Goal: Complete application form

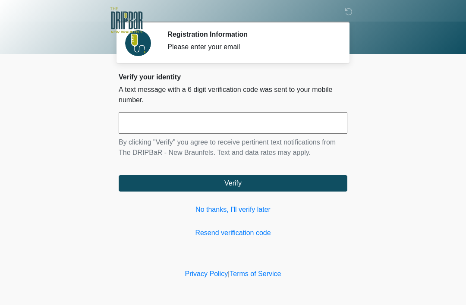
click at [247, 210] on link "No thanks, I'll verify later" at bounding box center [233, 210] width 229 height 10
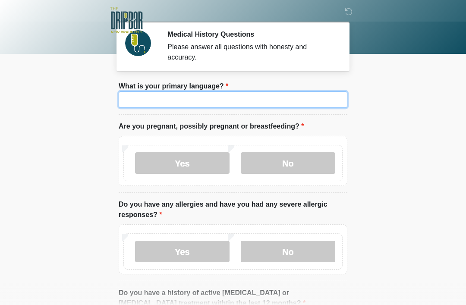
click at [248, 107] on input "What is your primary language?" at bounding box center [233, 99] width 229 height 16
type input "*******"
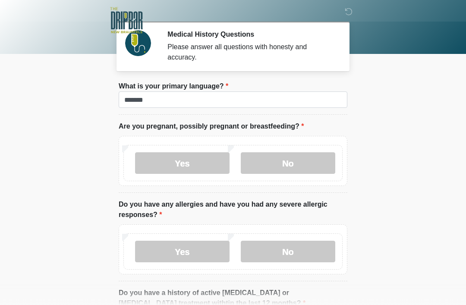
click at [321, 164] on label "No" at bounding box center [288, 163] width 94 height 22
click at [315, 256] on label "No" at bounding box center [288, 252] width 94 height 22
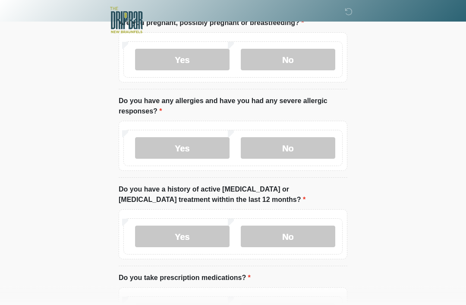
scroll to position [120, 0]
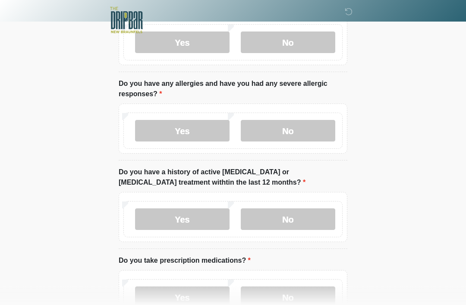
click at [320, 219] on label "No" at bounding box center [288, 220] width 94 height 22
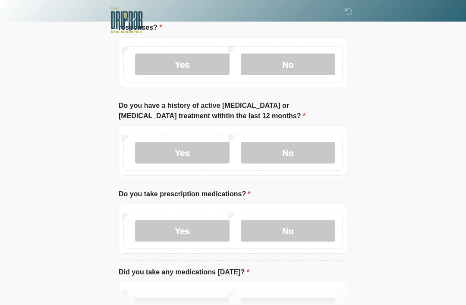
scroll to position [194, 0]
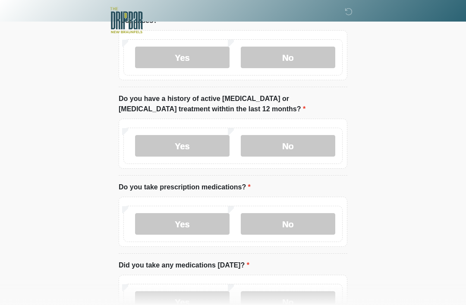
click at [194, 221] on label "Yes" at bounding box center [182, 224] width 94 height 22
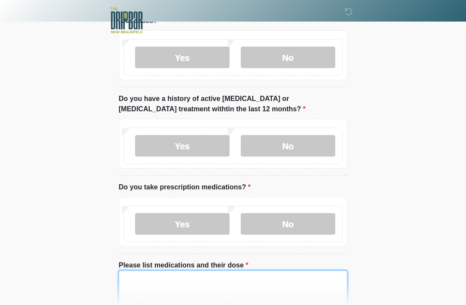
click at [199, 289] on textarea "Please list medications and their dose" at bounding box center [233, 289] width 229 height 37
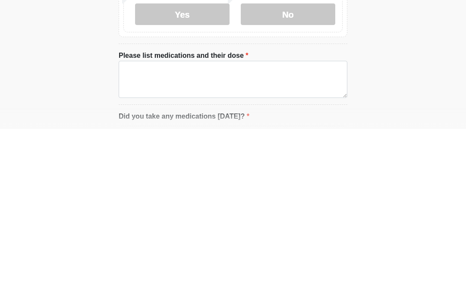
click at [316, 179] on label "No" at bounding box center [288, 190] width 94 height 22
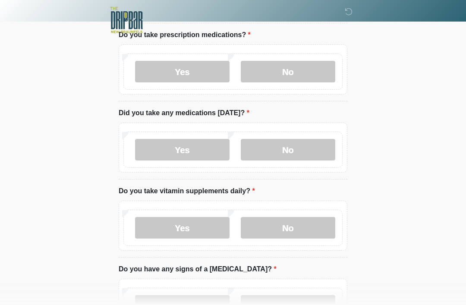
scroll to position [349, 0]
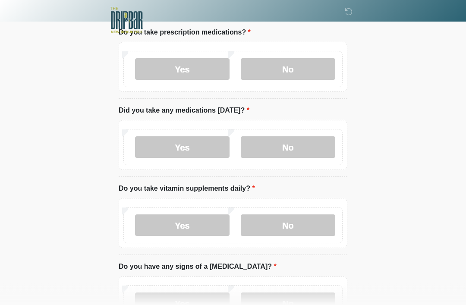
click at [318, 147] on label "No" at bounding box center [288, 148] width 94 height 22
click at [316, 227] on label "No" at bounding box center [288, 225] width 94 height 22
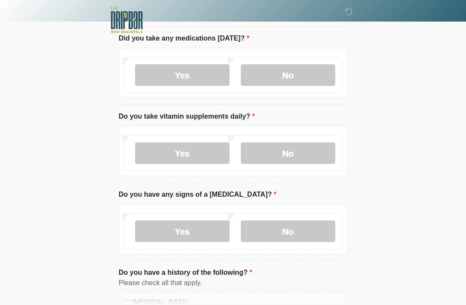
scroll to position [427, 0]
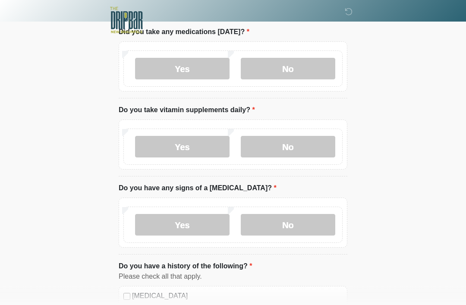
click at [315, 222] on label "No" at bounding box center [288, 225] width 94 height 22
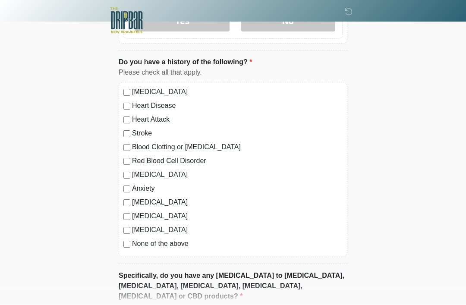
scroll to position [632, 0]
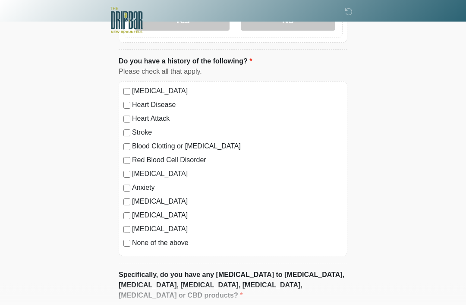
click at [133, 238] on label "None of the above" at bounding box center [237, 243] width 211 height 10
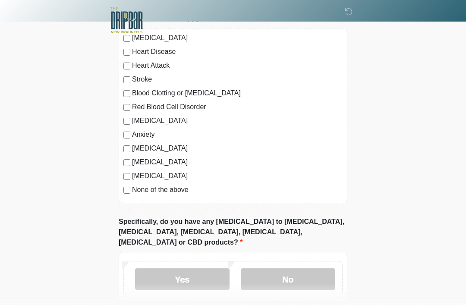
scroll to position [719, 0]
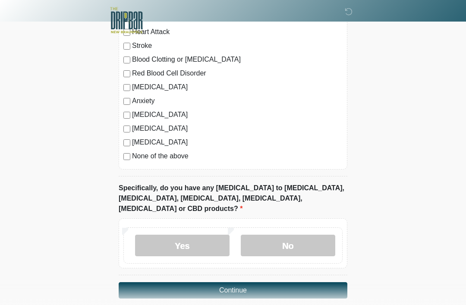
click at [299, 235] on label "No" at bounding box center [288, 246] width 94 height 22
click at [331, 282] on button "Continue" at bounding box center [233, 290] width 229 height 16
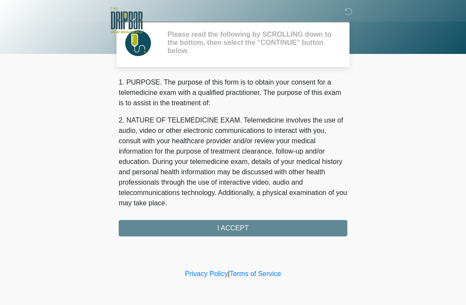
scroll to position [0, 0]
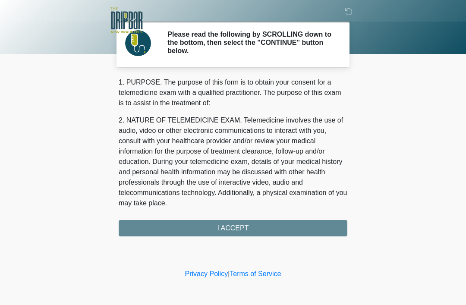
click at [328, 229] on div "1. PURPOSE. The purpose of this form is to obtain your consent for a telemedici…" at bounding box center [233, 156] width 229 height 159
click at [323, 230] on div "1. PURPOSE. The purpose of this form is to obtain your consent for a telemedici…" at bounding box center [233, 156] width 229 height 159
click at [265, 232] on div "1. PURPOSE. The purpose of this form is to obtain your consent for a telemedici…" at bounding box center [233, 156] width 229 height 159
click at [264, 230] on div "1. PURPOSE. The purpose of this form is to obtain your consent for a telemedici…" at bounding box center [233, 156] width 229 height 159
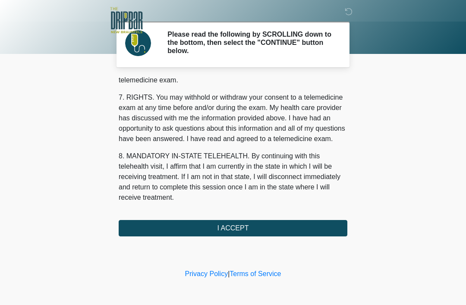
scroll to position [378, 0]
click at [280, 228] on button "I ACCEPT" at bounding box center [233, 228] width 229 height 16
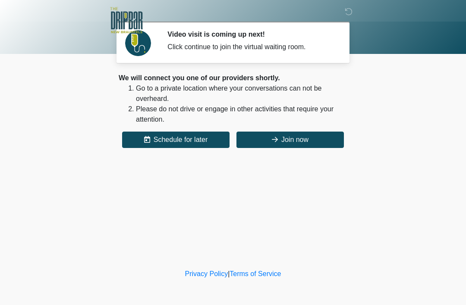
click at [314, 146] on button "Join now" at bounding box center [289, 140] width 107 height 16
